Goal: Information Seeking & Learning: Check status

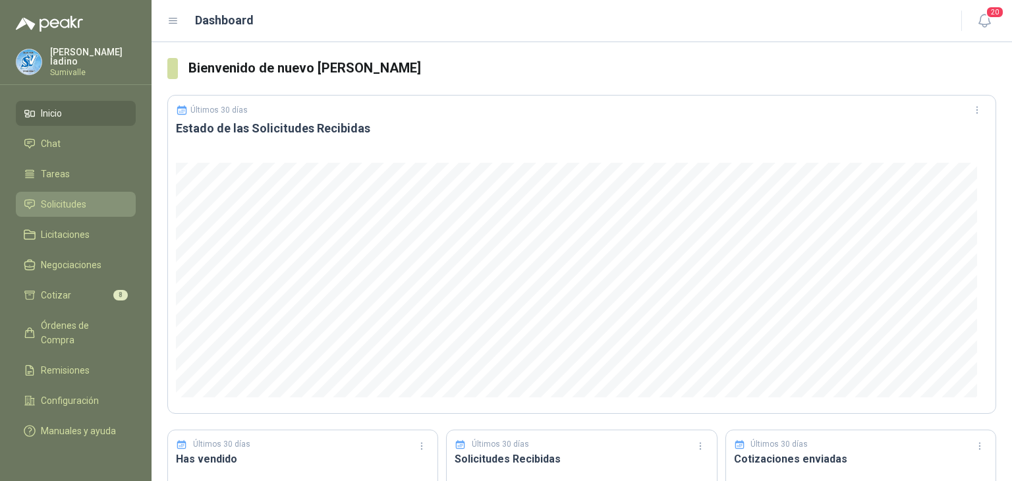
click at [82, 204] on span "Solicitudes" at bounding box center [63, 204] width 45 height 14
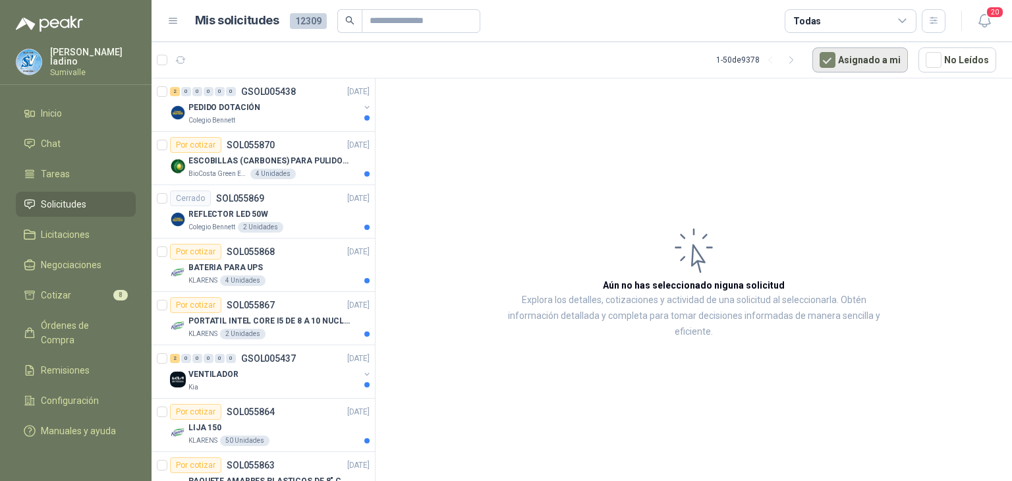
click at [878, 57] on button "Asignado a mi" at bounding box center [861, 59] width 96 height 25
click at [889, 22] on div "Todas" at bounding box center [851, 21] width 132 height 24
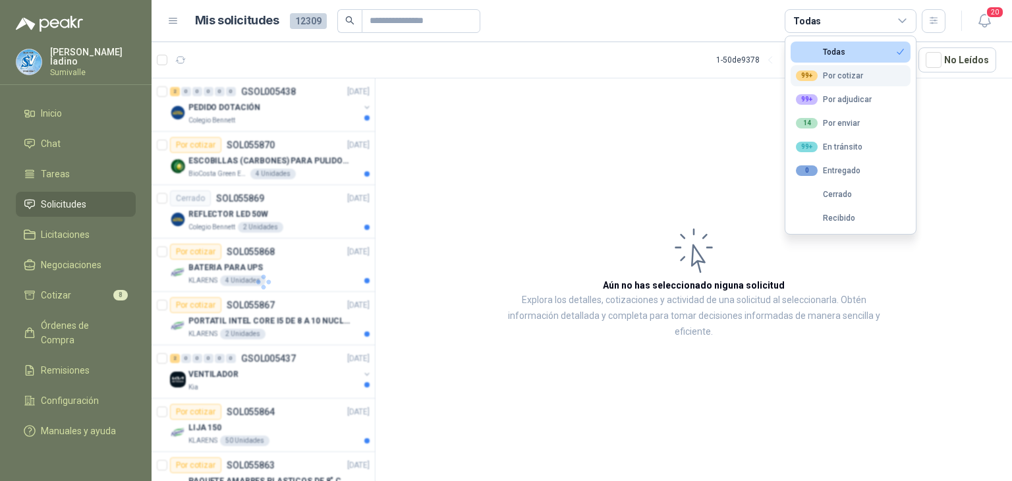
click at [875, 69] on button "99+ Por cotizar" at bounding box center [851, 75] width 120 height 21
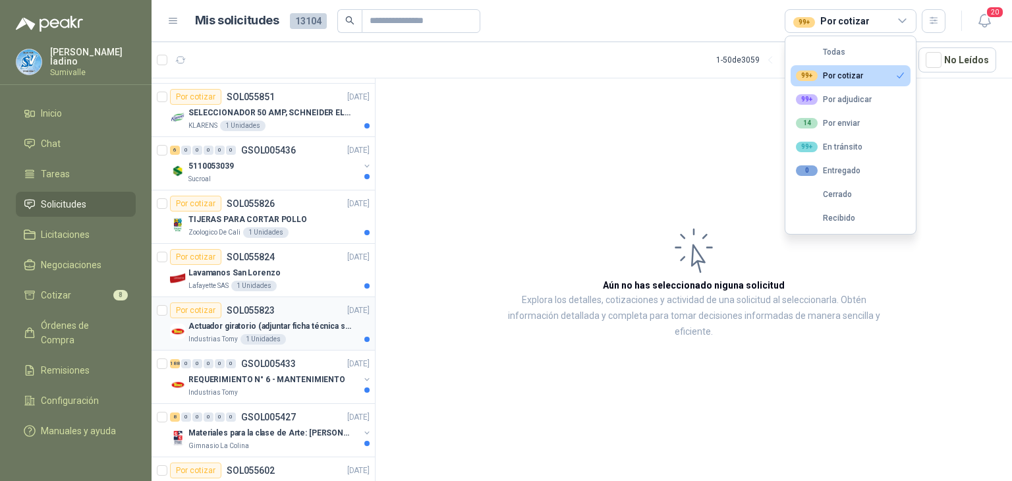
scroll to position [1133, 0]
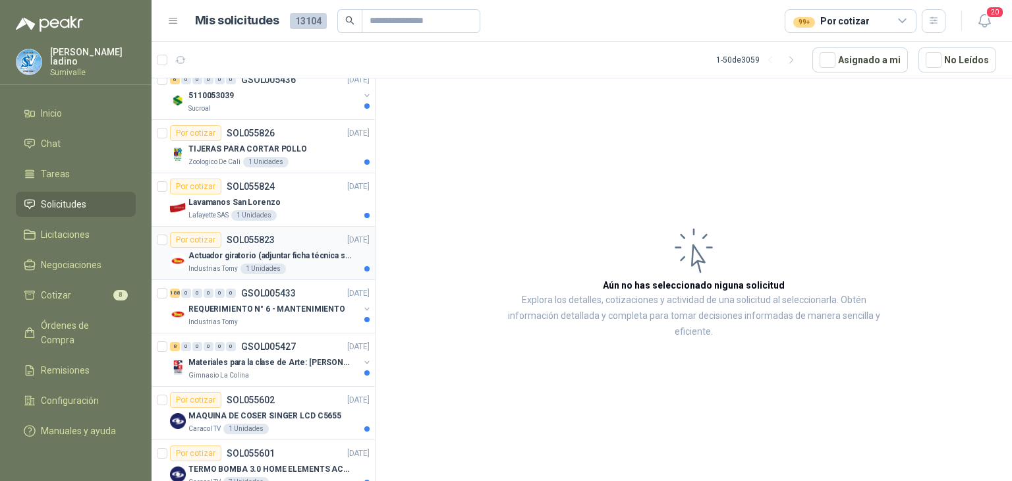
click at [272, 250] on p "Actuador giratorio (adjuntar ficha técnica si es diferente a festo)" at bounding box center [270, 256] width 164 height 13
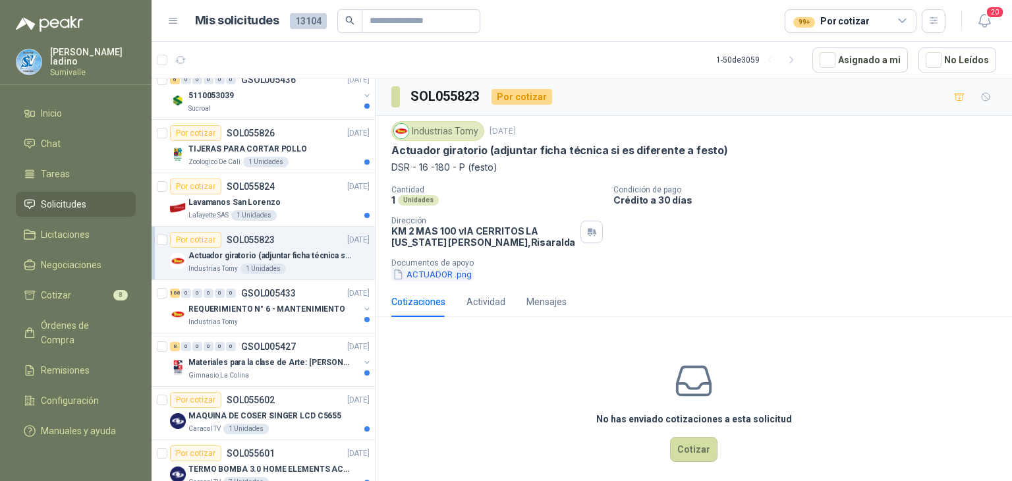
click at [454, 271] on button "ACTUADOR .png" at bounding box center [432, 275] width 82 height 14
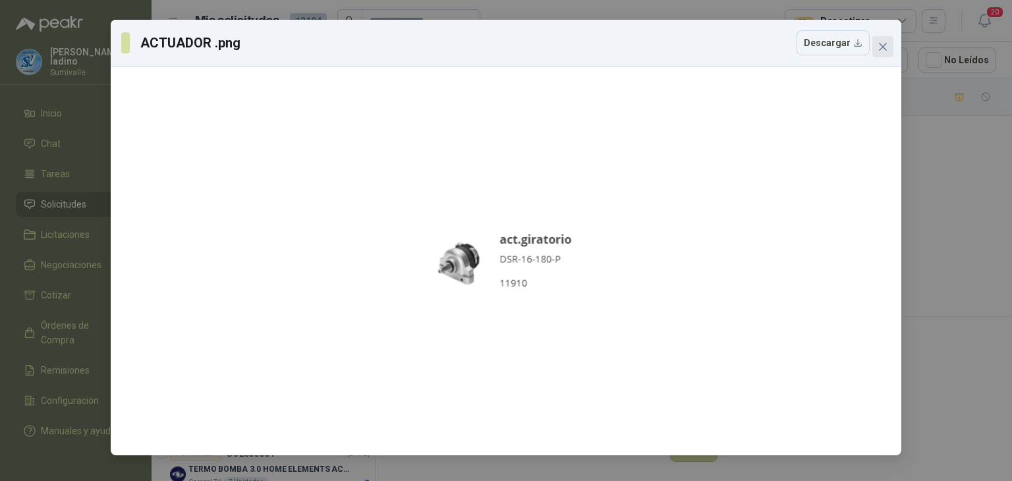
click at [875, 50] on span "Close" at bounding box center [883, 47] width 21 height 11
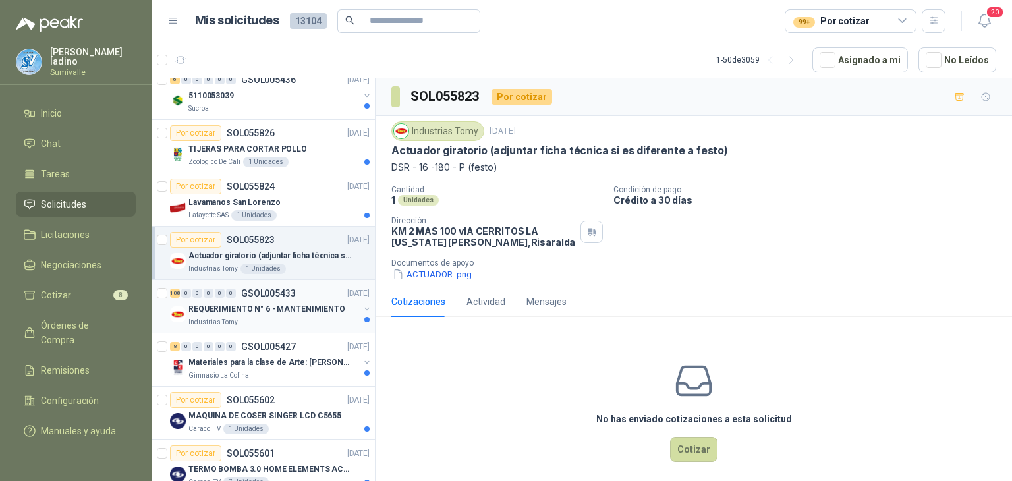
click at [279, 310] on p "REQUERIMIENTO N° 6 - MANTENIMIENTO" at bounding box center [266, 309] width 157 height 13
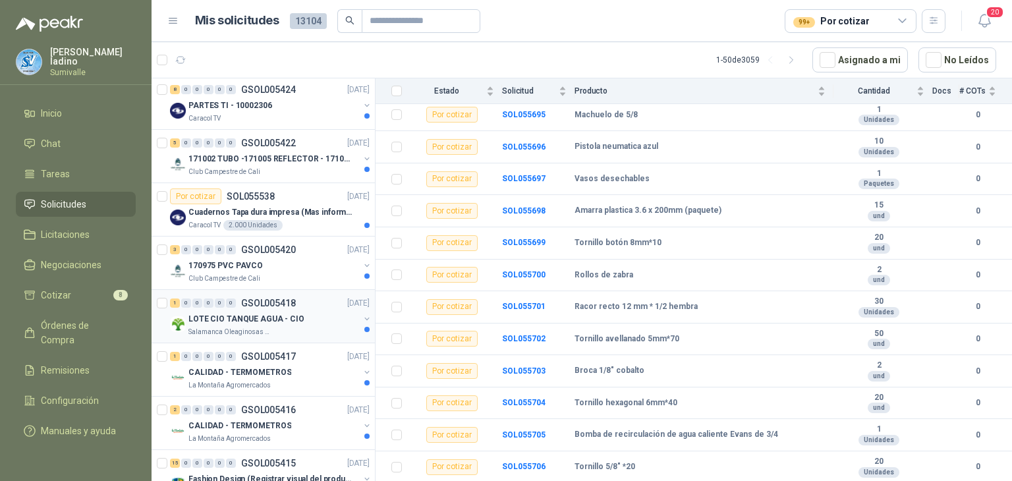
scroll to position [1858, 0]
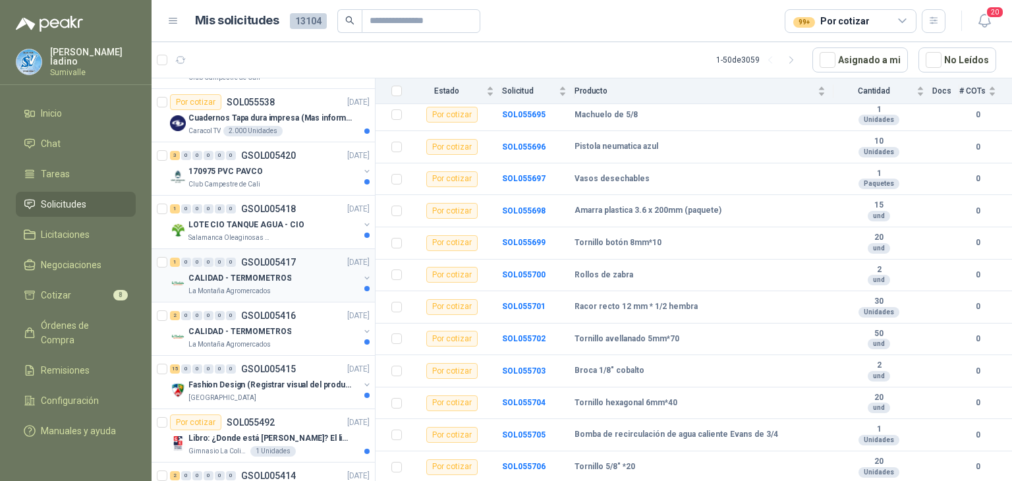
click at [284, 272] on p "CALIDAD - TERMOMETROS" at bounding box center [239, 278] width 103 height 13
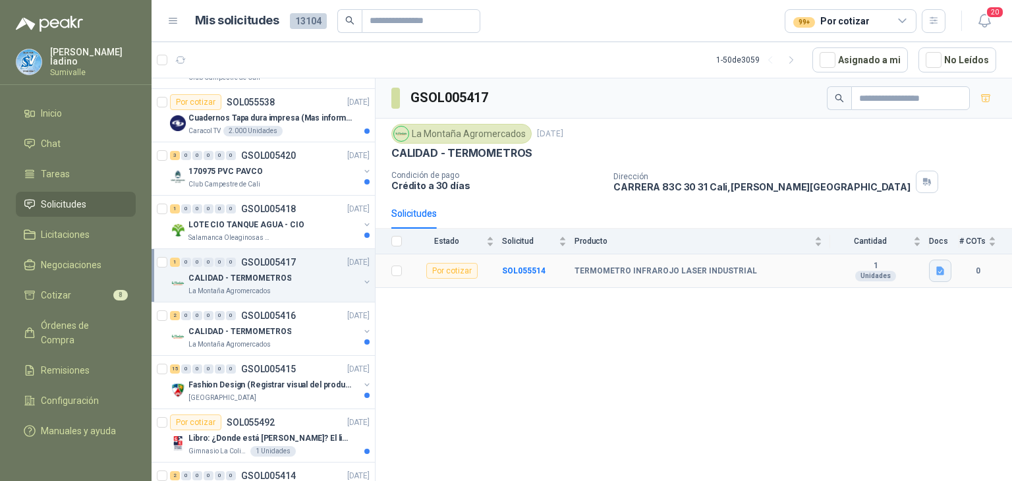
click at [948, 266] on button "button" at bounding box center [940, 271] width 22 height 22
click at [924, 241] on button "image.png" at bounding box center [914, 241] width 57 height 14
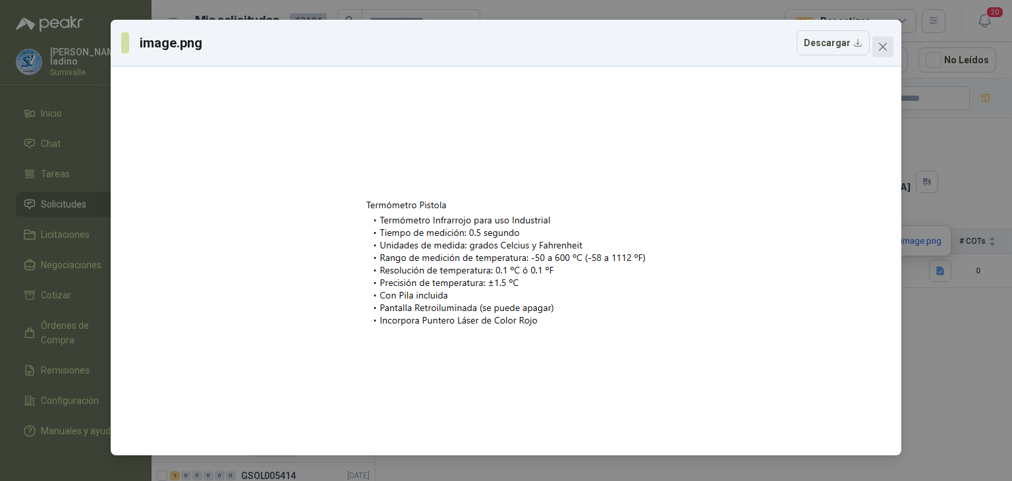
click at [878, 51] on icon "close" at bounding box center [883, 47] width 11 height 11
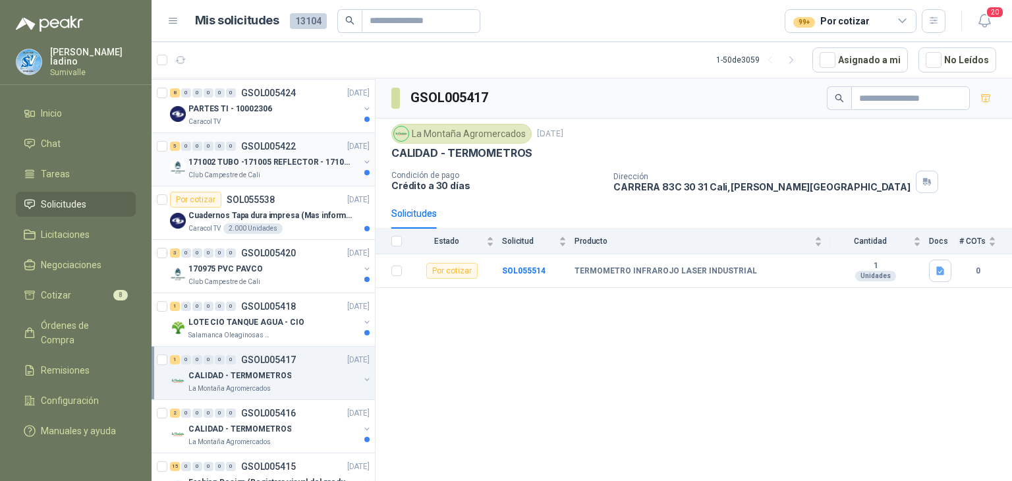
scroll to position [1757, 0]
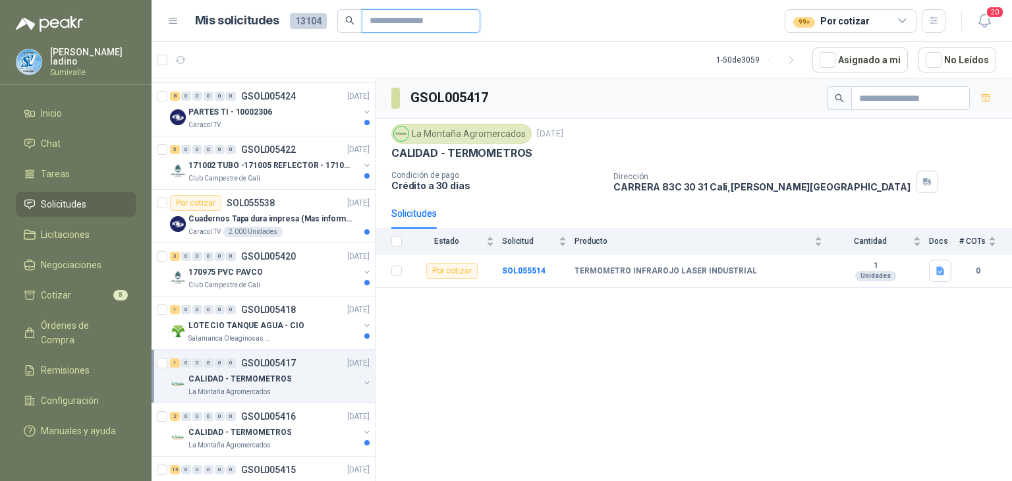
click at [407, 20] on input "text" at bounding box center [416, 21] width 92 height 22
type input "******"
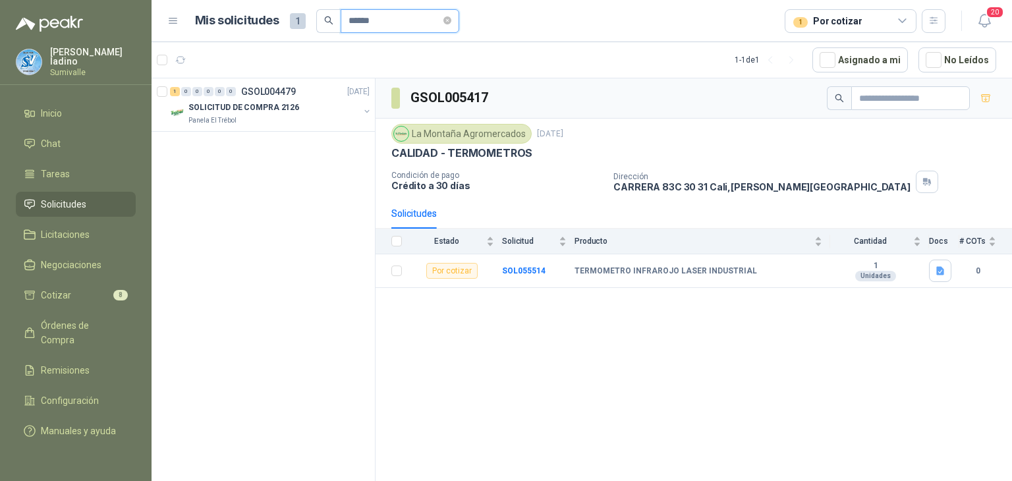
scroll to position [0, 0]
click at [430, 27] on input "******" at bounding box center [395, 21] width 92 height 22
click at [424, 22] on input "******" at bounding box center [395, 21] width 92 height 22
click at [451, 20] on icon "close-circle" at bounding box center [448, 20] width 8 height 8
click at [940, 16] on button "button" at bounding box center [934, 21] width 24 height 24
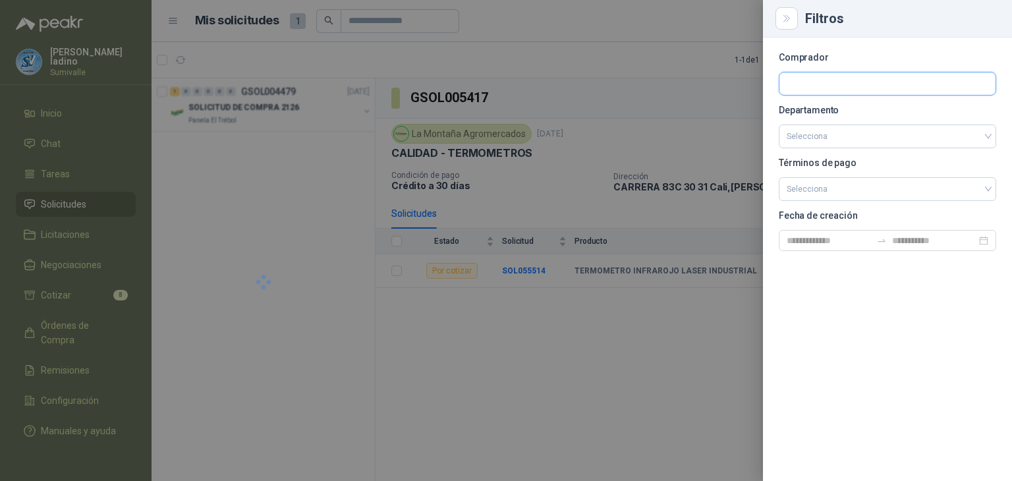
click at [830, 89] on input "text" at bounding box center [888, 83] width 216 height 22
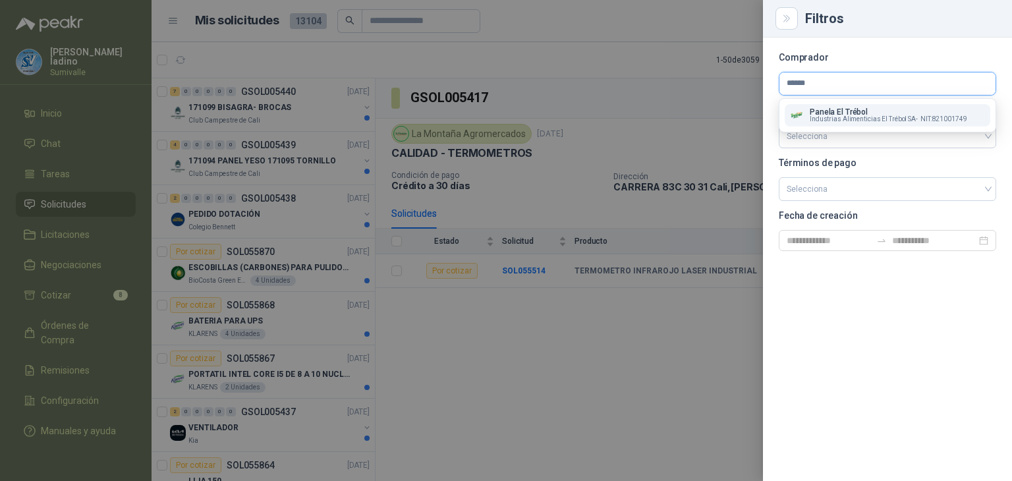
type input "******"
click at [844, 116] on span "Industrias Alimenticias El Trébol SA -" at bounding box center [864, 119] width 108 height 7
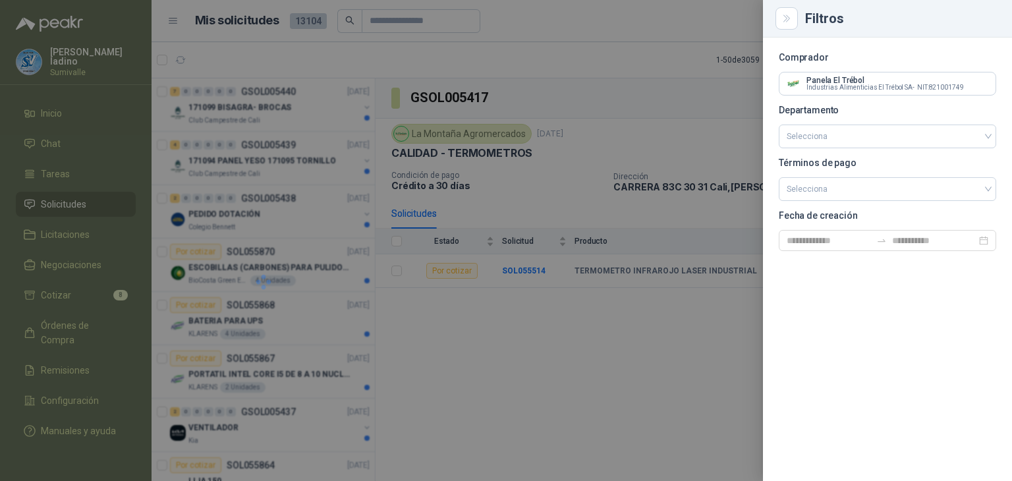
click at [717, 92] on div at bounding box center [506, 240] width 1012 height 481
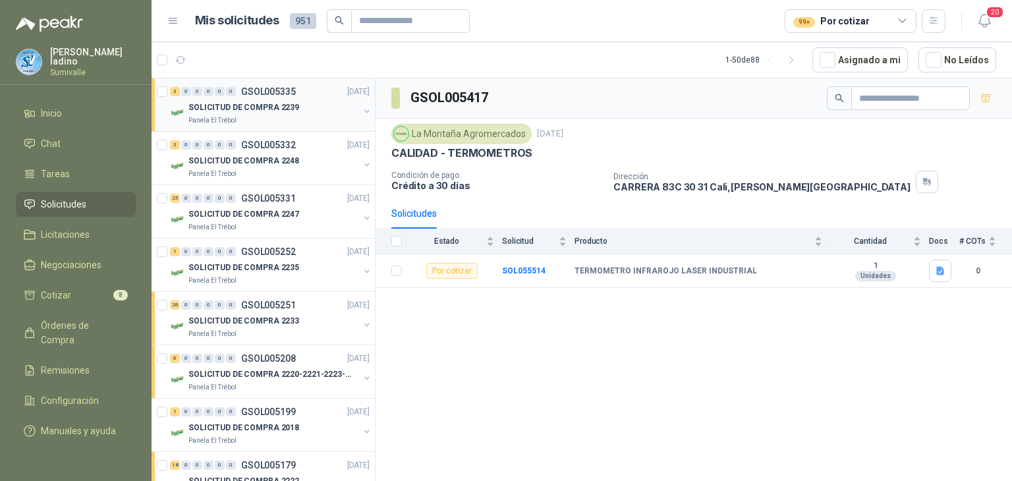
click at [295, 91] on p "GSOL005335" at bounding box center [268, 91] width 55 height 9
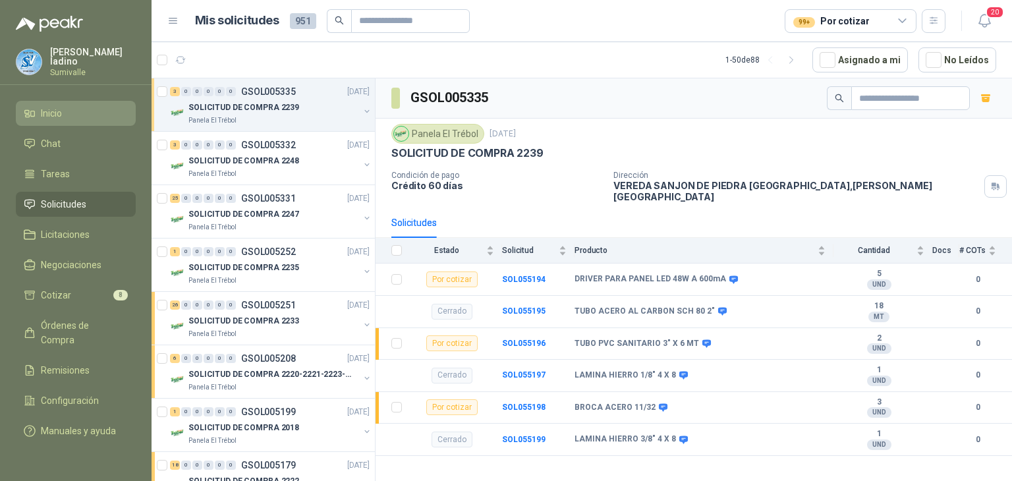
click at [82, 109] on li "Inicio" at bounding box center [76, 113] width 104 height 14
